Goal: Task Accomplishment & Management: Manage account settings

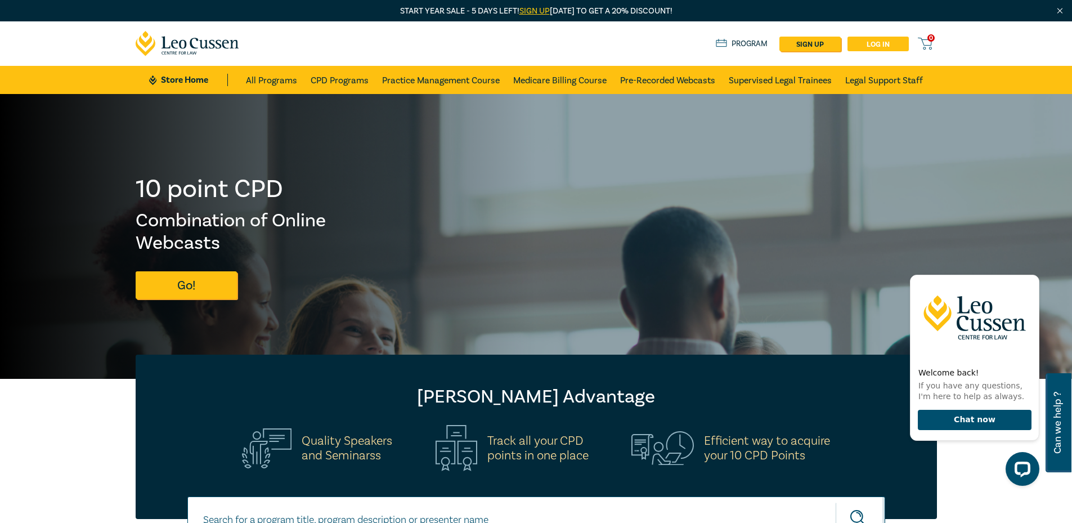
click at [884, 41] on link "Log in" at bounding box center [878, 44] width 61 height 15
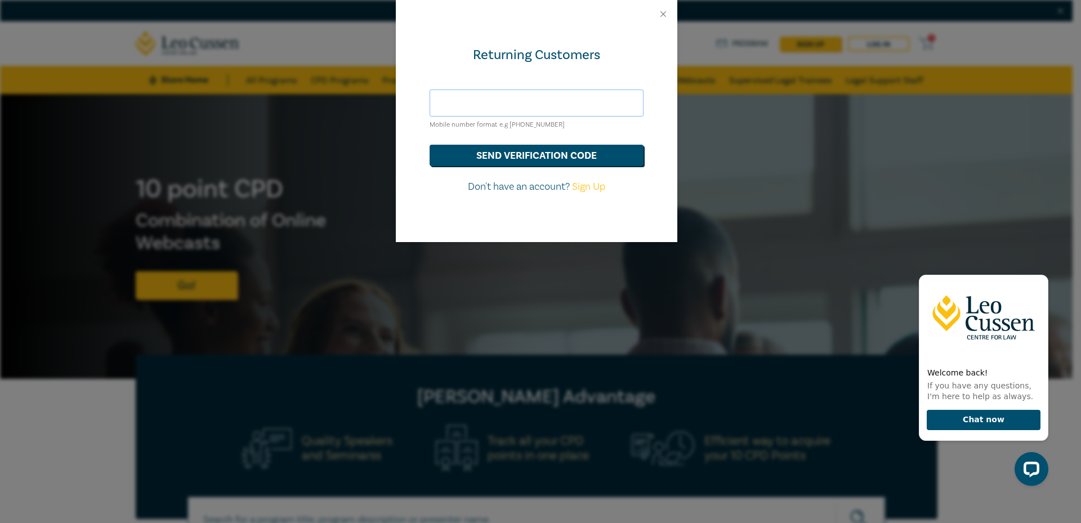
click at [454, 101] on input "text" at bounding box center [536, 102] width 214 height 27
click at [490, 157] on button "send verification code" at bounding box center [536, 155] width 214 height 21
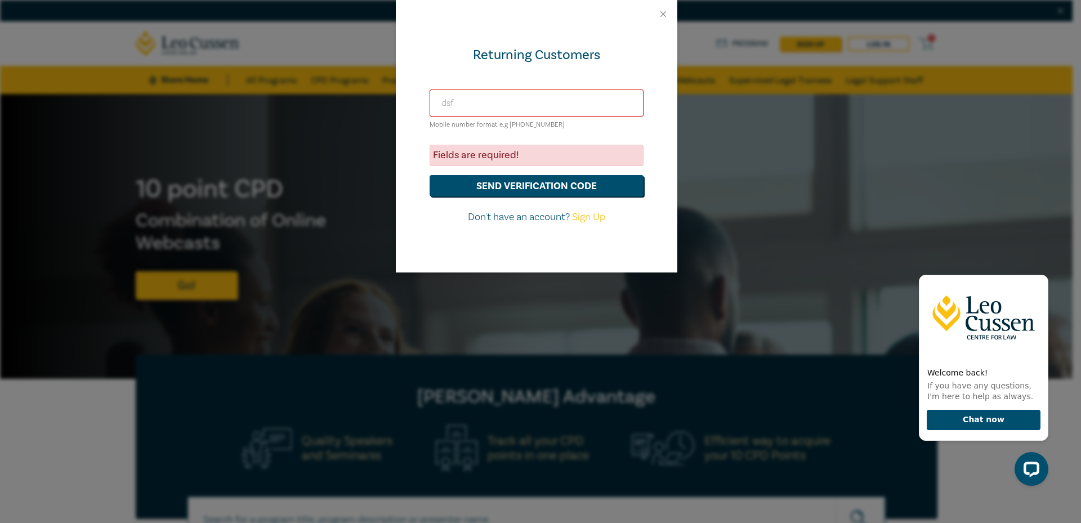
click at [473, 101] on input "dsf" at bounding box center [536, 102] width 214 height 27
type input "dsfdsfds"
click at [485, 182] on button "send verification code" at bounding box center [536, 185] width 214 height 21
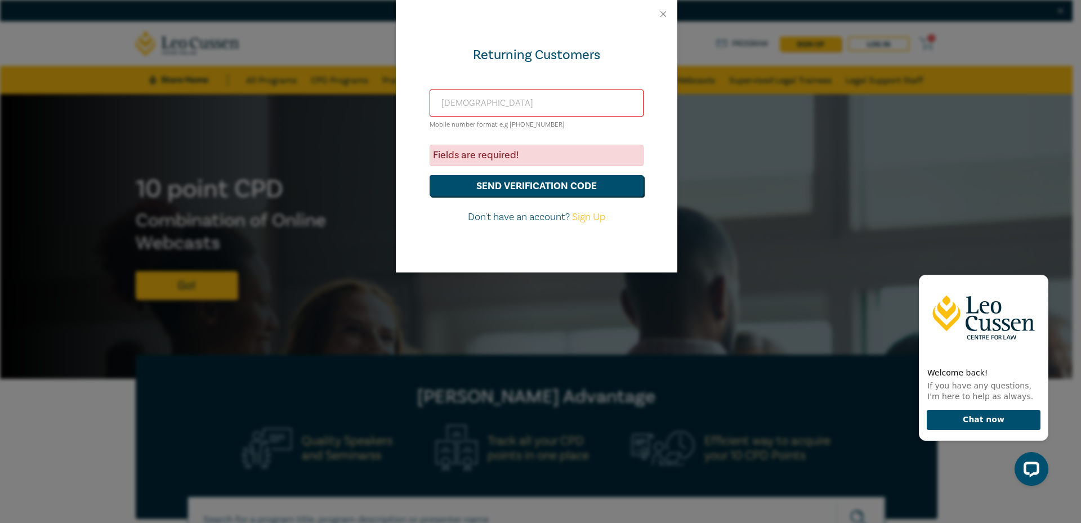
click at [461, 96] on input "dsfdsfds" at bounding box center [536, 102] width 214 height 27
click at [492, 108] on input "dsfdsfds" at bounding box center [536, 102] width 214 height 27
click at [637, 57] on div "Returning Customers" at bounding box center [536, 55] width 214 height 18
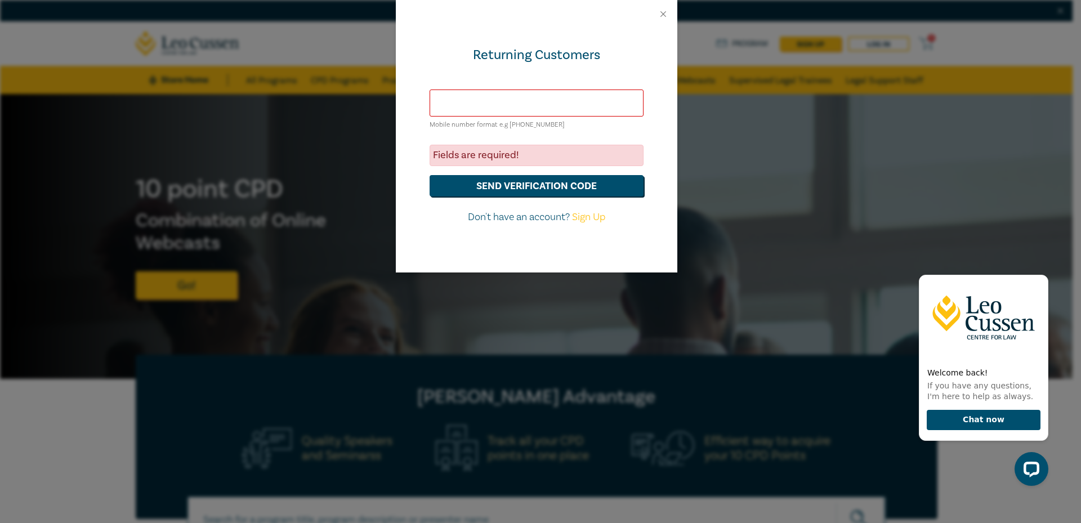
click at [510, 108] on input "text" at bounding box center [536, 102] width 214 height 27
type input "dsfdsfsdfsdf"
click at [526, 185] on button "send verification code" at bounding box center [536, 185] width 214 height 21
click at [513, 180] on button "send verification code" at bounding box center [536, 185] width 214 height 21
drag, startPoint x: 442, startPoint y: 227, endPoint x: 479, endPoint y: 91, distance: 141.7
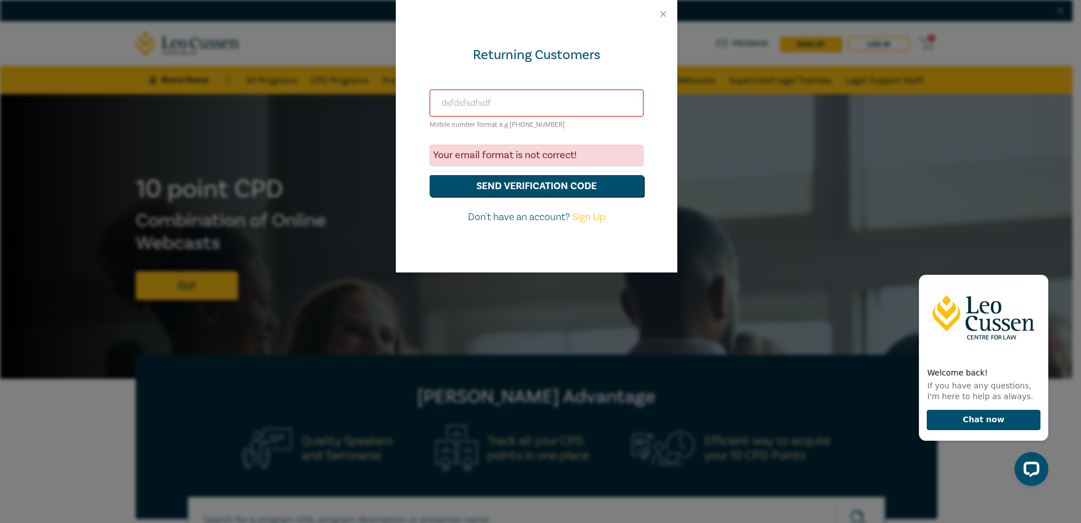
click at [479, 91] on input "dsfdsfsdfsdf" at bounding box center [536, 102] width 214 height 27
click at [479, 93] on input "dsfdsfsdfsdf" at bounding box center [536, 102] width 214 height 27
click at [487, 106] on input "[EMAIL_ADDRESS][DOMAIN_NAME]" at bounding box center [536, 102] width 214 height 27
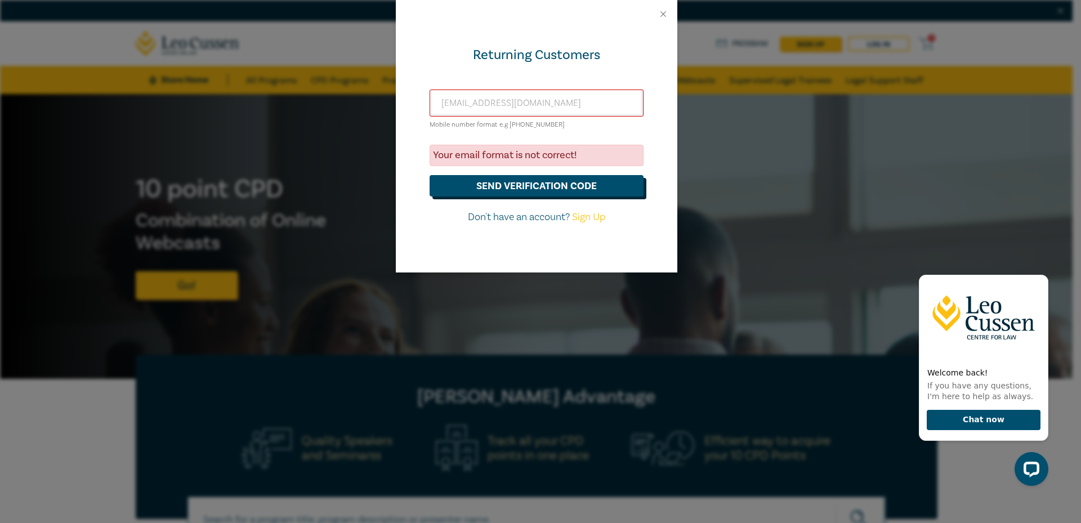
click at [546, 189] on button "send verification code" at bounding box center [536, 185] width 214 height 21
click at [567, 181] on button "send verification code" at bounding box center [536, 185] width 214 height 21
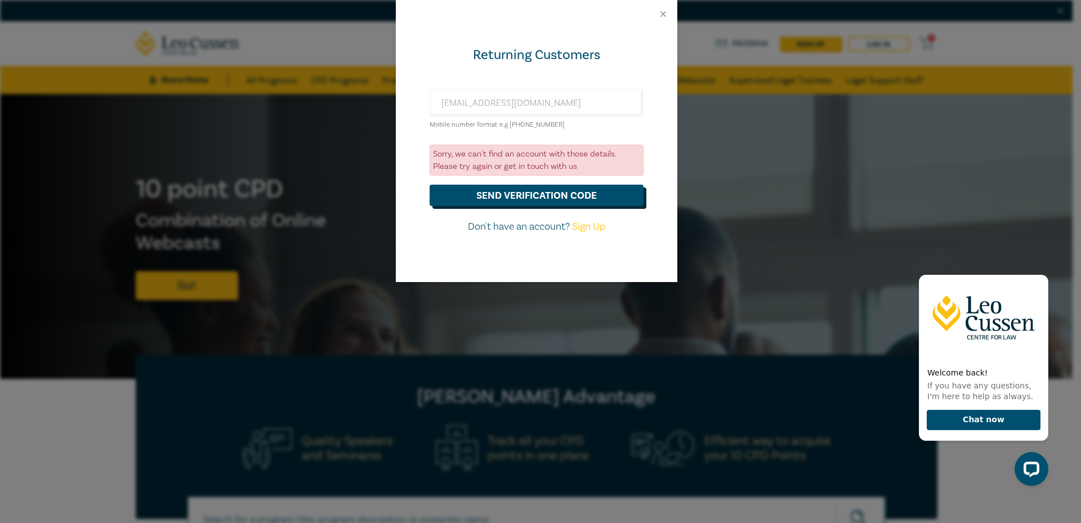
click at [501, 195] on button "send verification code" at bounding box center [536, 195] width 214 height 21
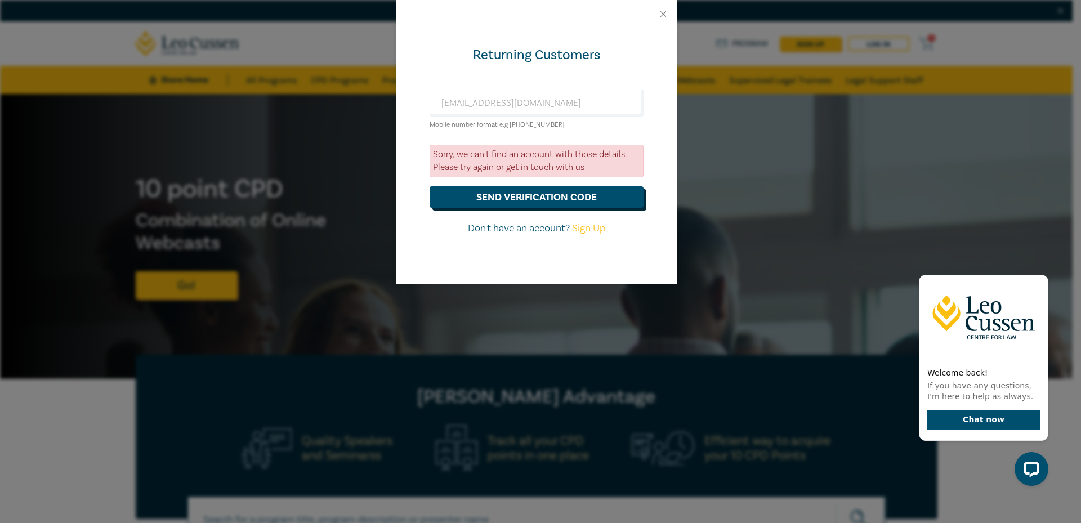
click at [509, 194] on button "send verification code" at bounding box center [536, 196] width 214 height 21
click at [496, 101] on input "sureshsuthadr2011@gmail.com" at bounding box center [536, 102] width 214 height 27
type input "[EMAIL_ADDRESS][DOMAIN_NAME]"
click at [429, 186] on button "send verification code" at bounding box center [536, 196] width 214 height 21
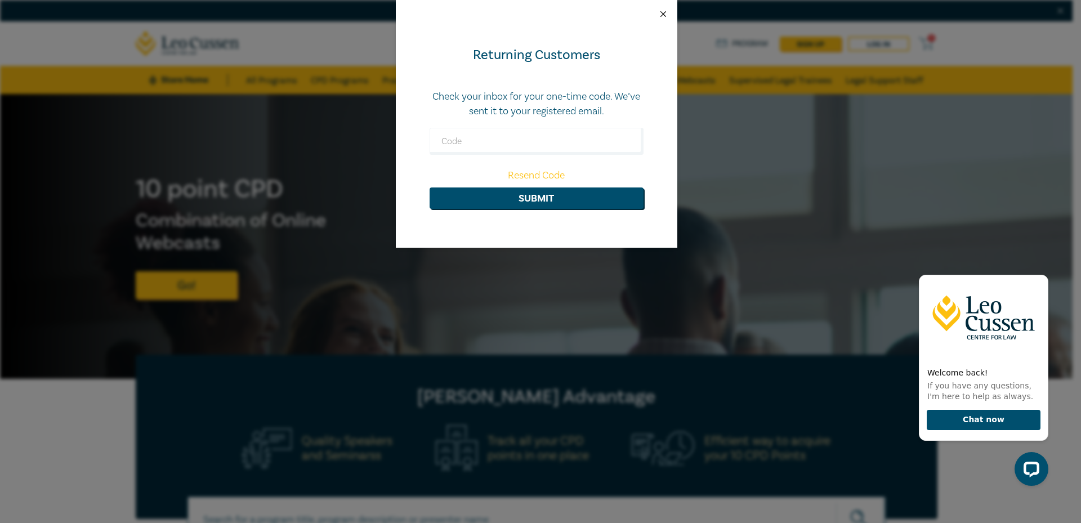
click at [662, 14] on button "Close" at bounding box center [663, 14] width 10 height 10
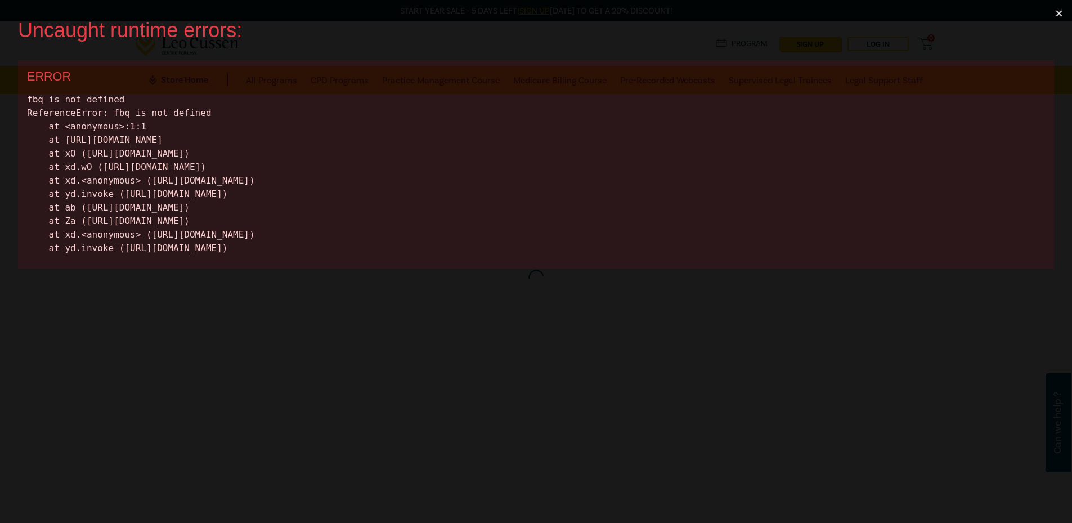
click at [1065, 14] on button "×" at bounding box center [1059, 13] width 26 height 27
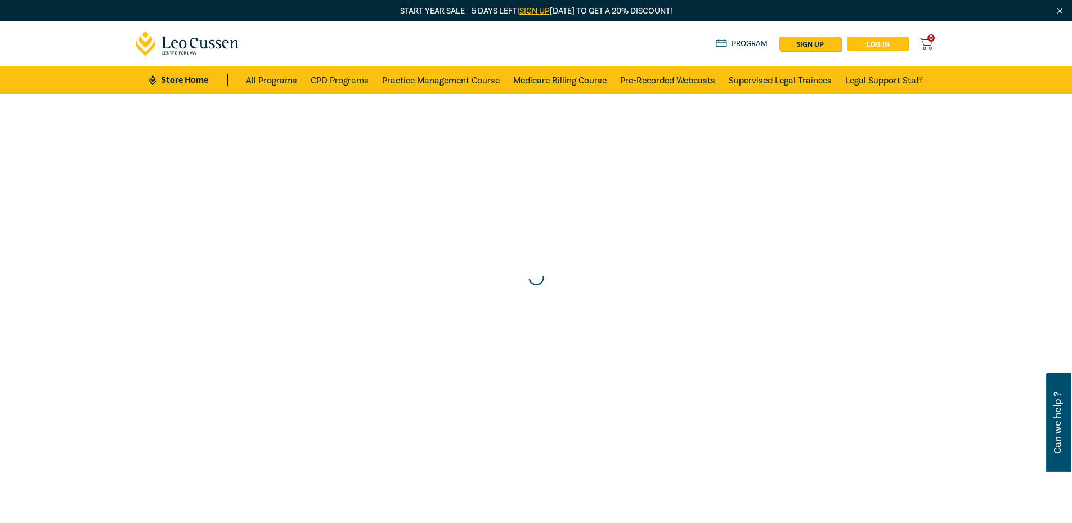
click at [885, 41] on link "Log in" at bounding box center [878, 44] width 61 height 15
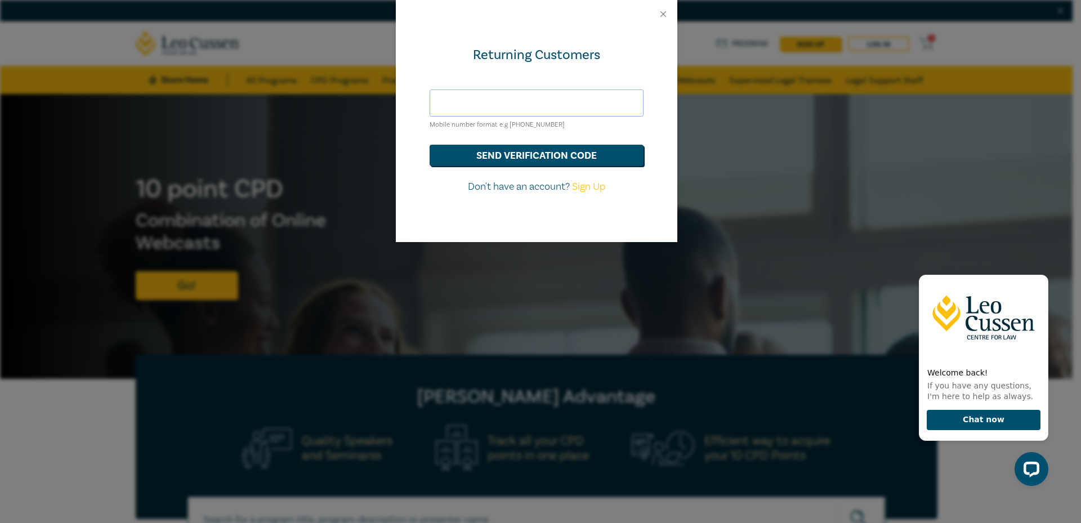
click at [486, 106] on input "text" at bounding box center [536, 102] width 214 height 27
type input "[EMAIL_ADDRESS][DOMAIN_NAME]"
click at [498, 157] on button "send verification code" at bounding box center [536, 155] width 214 height 21
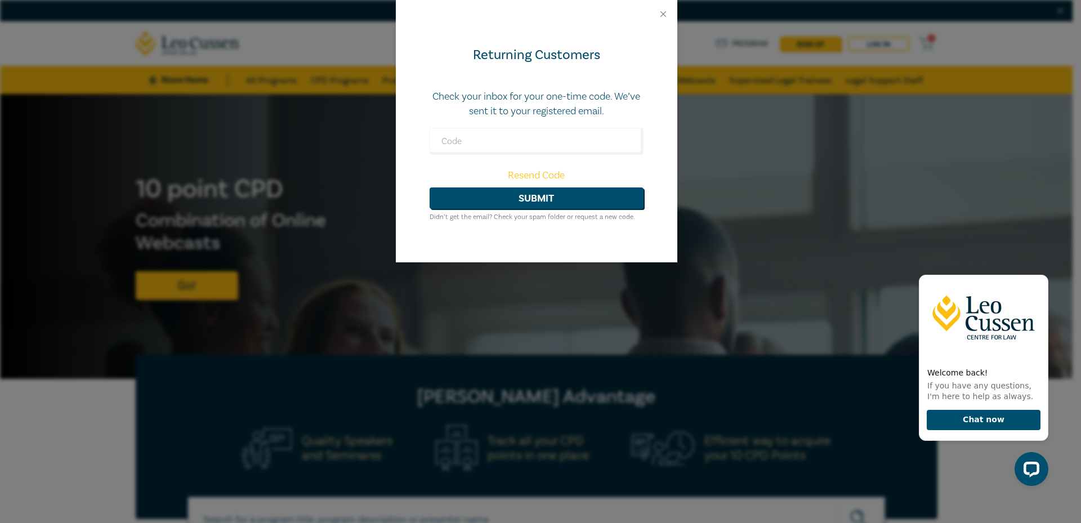
click at [528, 174] on link "Resend Code" at bounding box center [536, 175] width 57 height 13
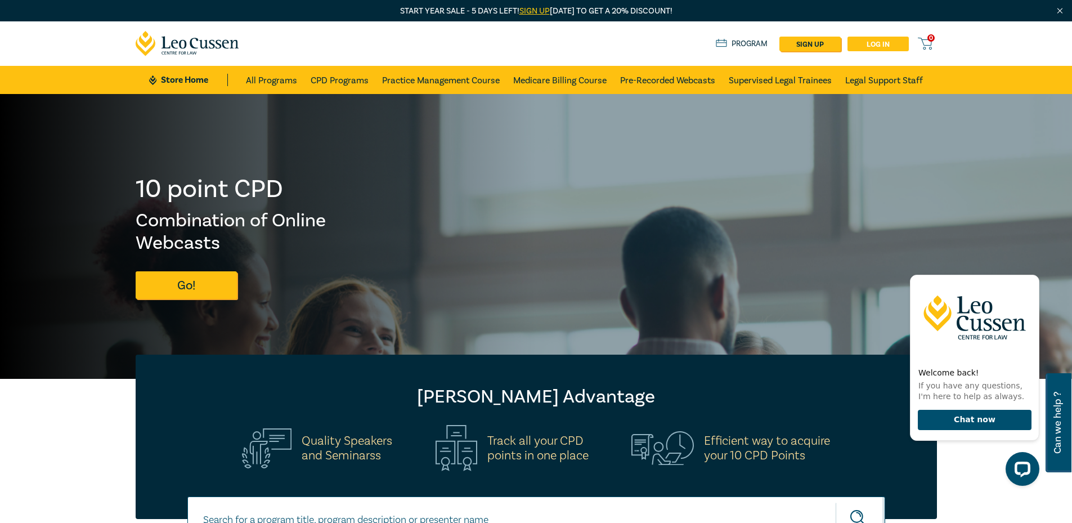
click at [874, 44] on link "Log in" at bounding box center [878, 44] width 61 height 15
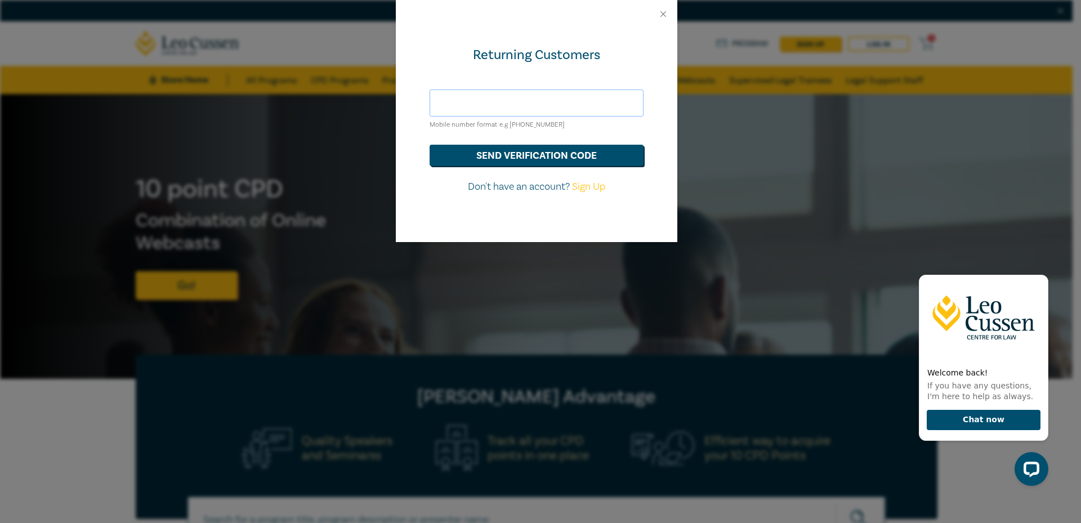
click at [504, 103] on input "text" at bounding box center [536, 102] width 214 height 27
type input "sureshsuthar2011@gmail.com"
click at [554, 153] on button "send verification code" at bounding box center [536, 155] width 214 height 21
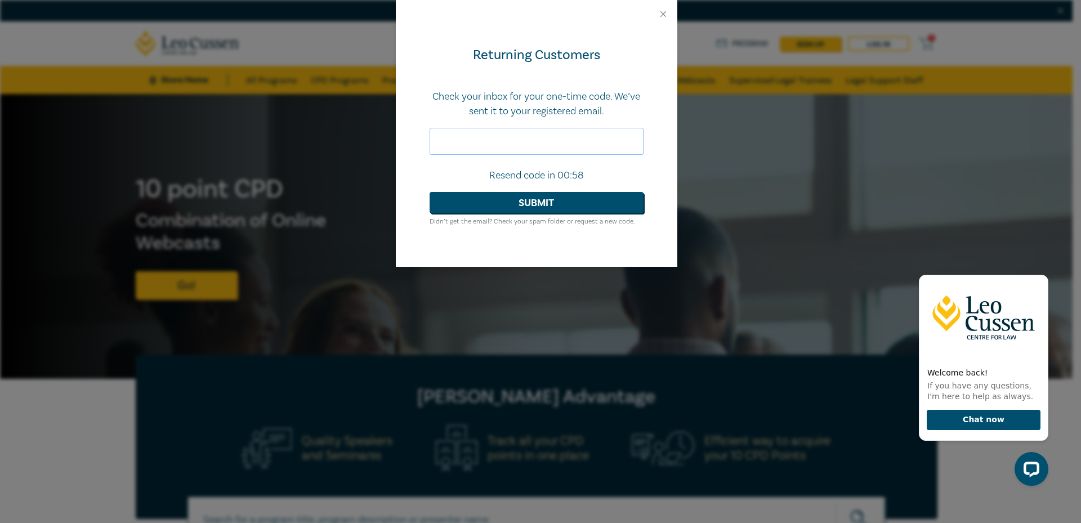
click at [599, 137] on input "text" at bounding box center [536, 141] width 214 height 27
click at [597, 197] on button "Submit" at bounding box center [536, 202] width 214 height 21
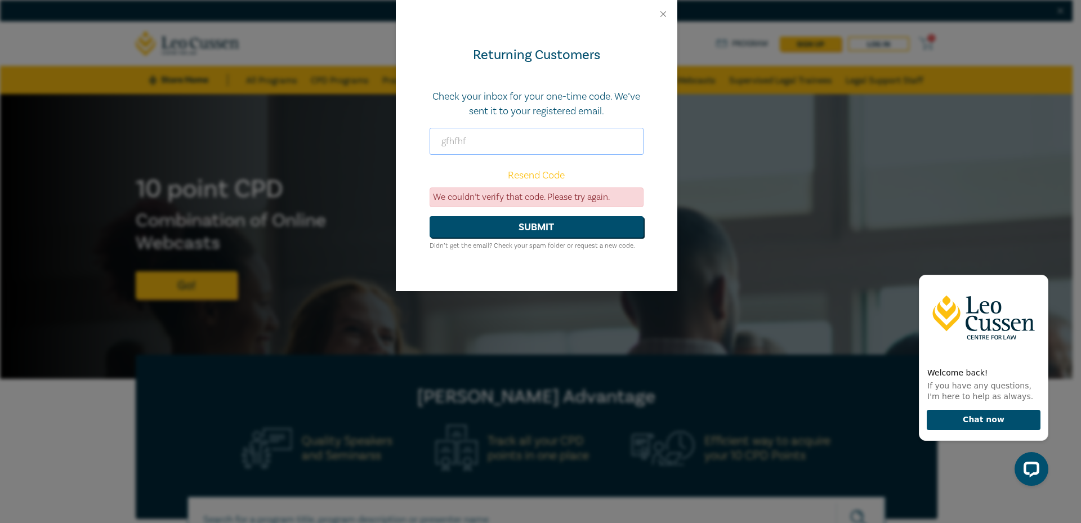
click at [478, 129] on input "gfhfhf" at bounding box center [536, 141] width 214 height 27
click at [478, 131] on input "gfhfhf" at bounding box center [536, 141] width 214 height 27
paste input "358781"
type input "358781"
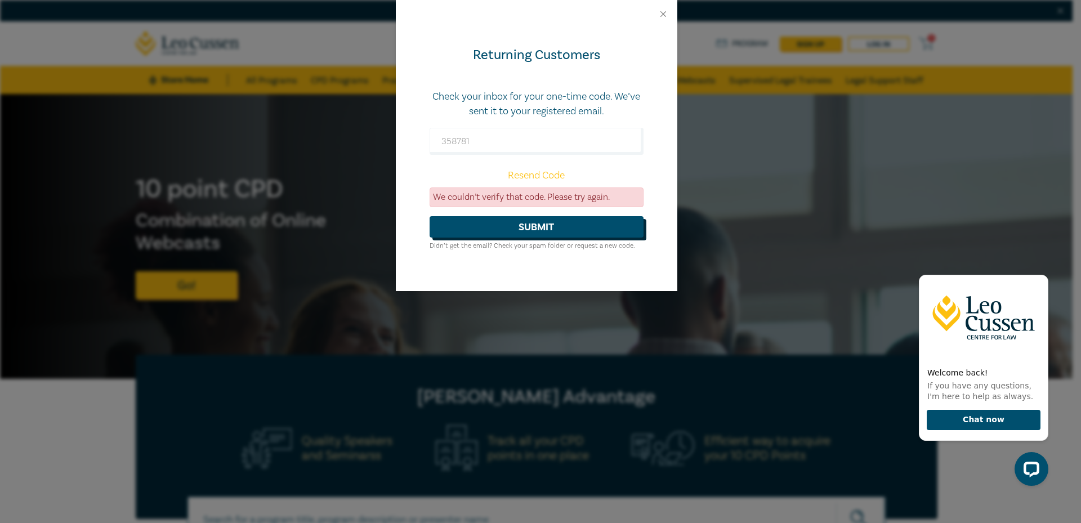
click at [556, 223] on button "Submit" at bounding box center [536, 226] width 214 height 21
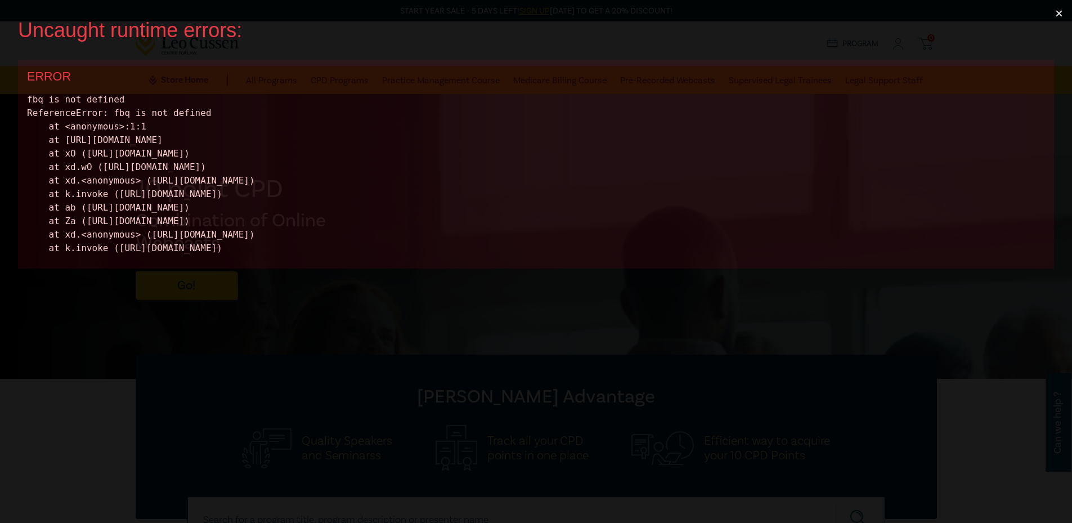
click at [1068, 12] on button "×" at bounding box center [1059, 13] width 26 height 27
